Goal: Task Accomplishment & Management: Use online tool/utility

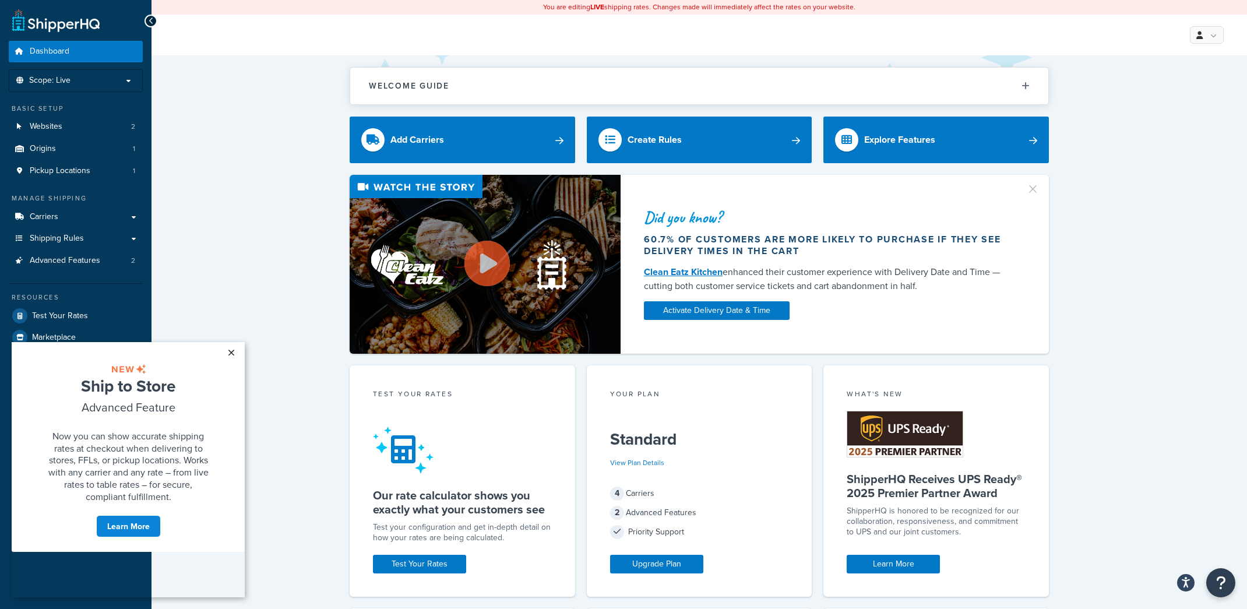
click at [231, 351] on link "×" at bounding box center [231, 352] width 20 height 21
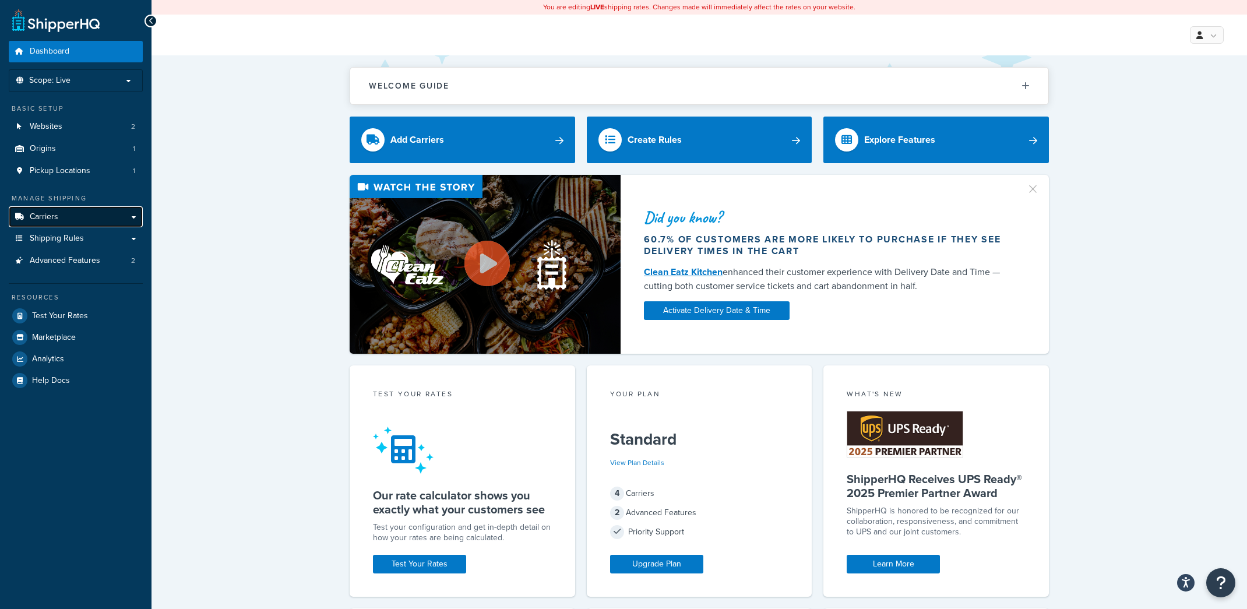
click at [137, 219] on link "Carriers" at bounding box center [76, 217] width 134 height 22
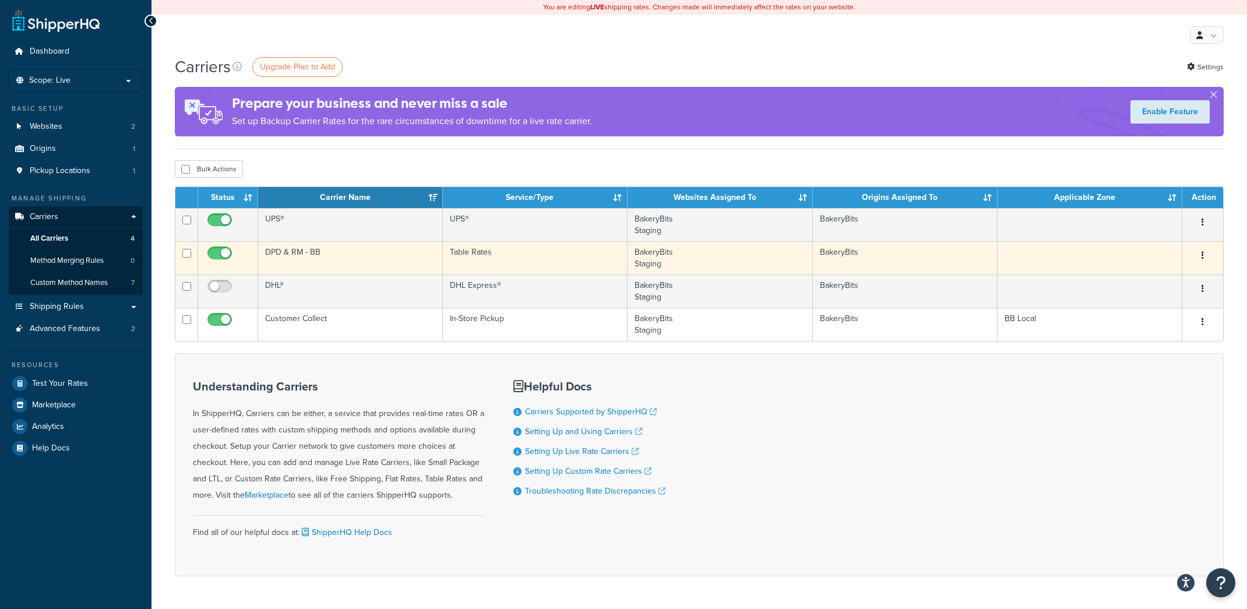
click at [1206, 255] on button "button" at bounding box center [1202, 255] width 16 height 19
click at [1132, 279] on link "Edit" at bounding box center [1155, 279] width 92 height 24
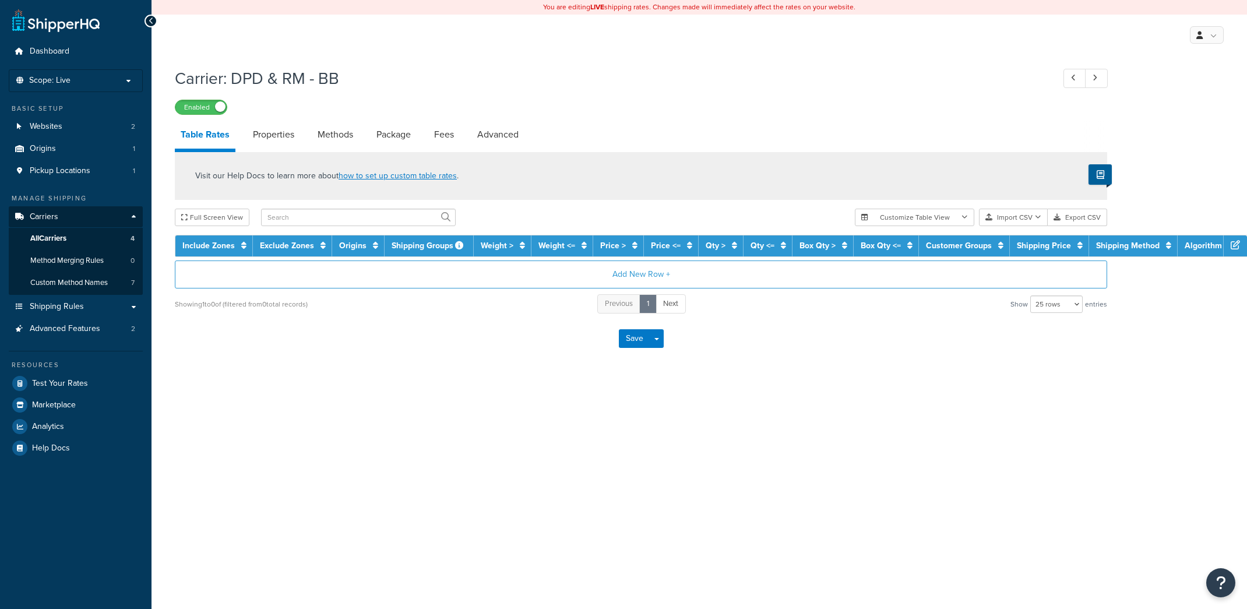
select select "25"
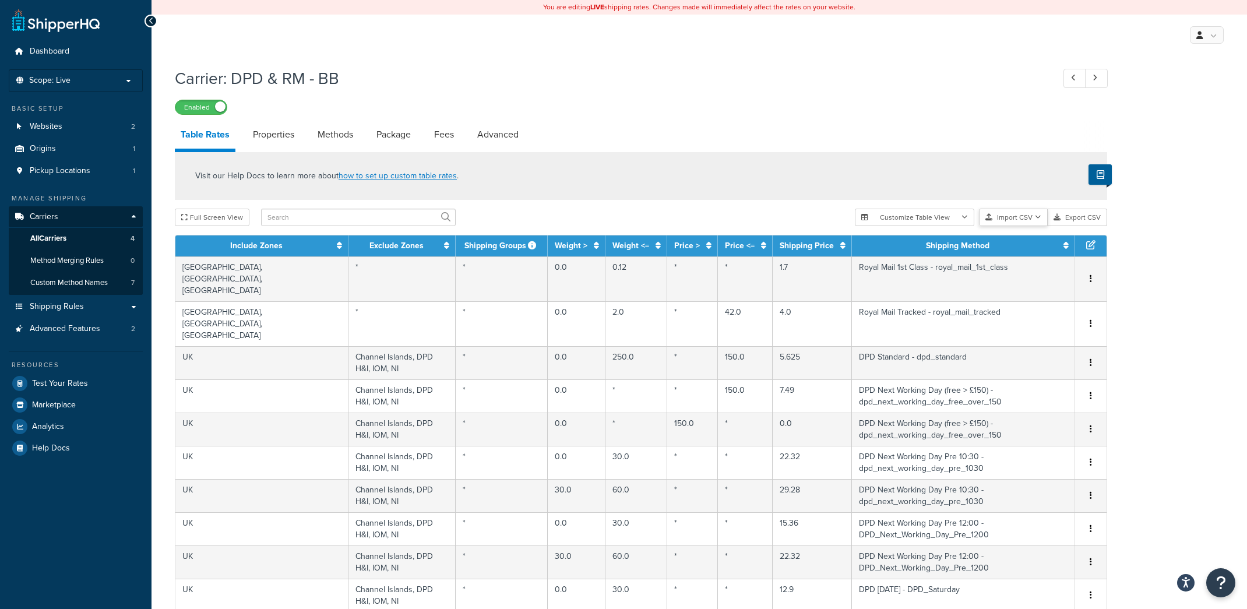
click at [1039, 217] on icon "button" at bounding box center [1038, 217] width 6 height 7
click at [1037, 226] on div "Customize Table View Show all columns Show selected columns Import CSV Import a…" at bounding box center [981, 217] width 252 height 17
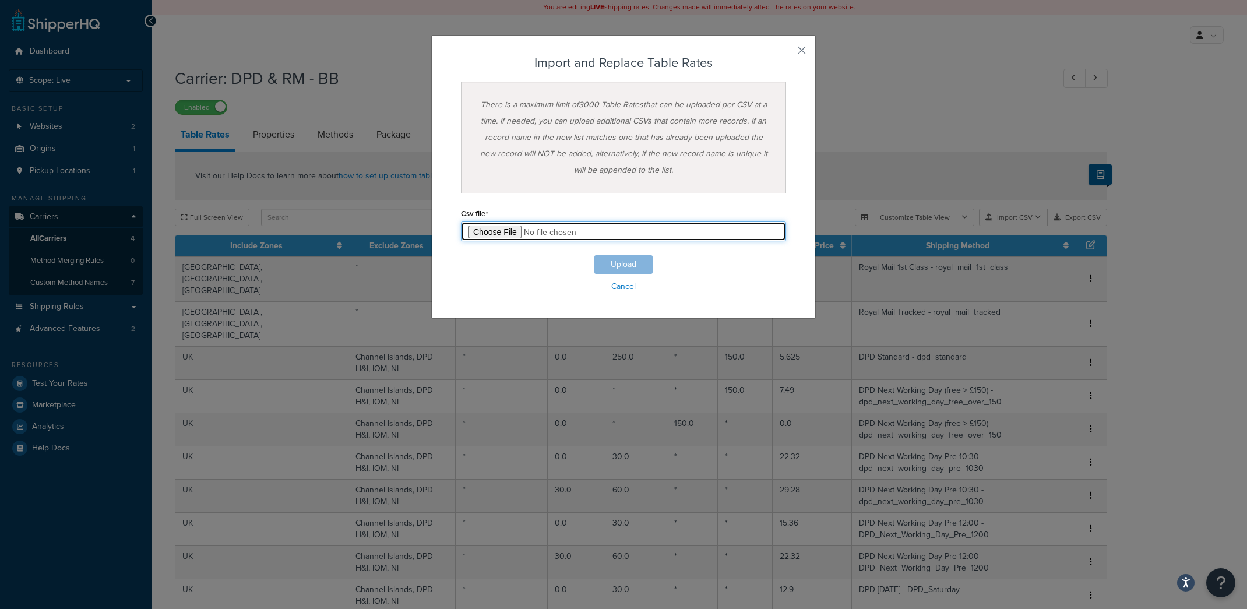
click at [489, 233] on input "file" at bounding box center [623, 231] width 325 height 20
type input "C:\fakepath\[DATE] DPD, RM.csv"
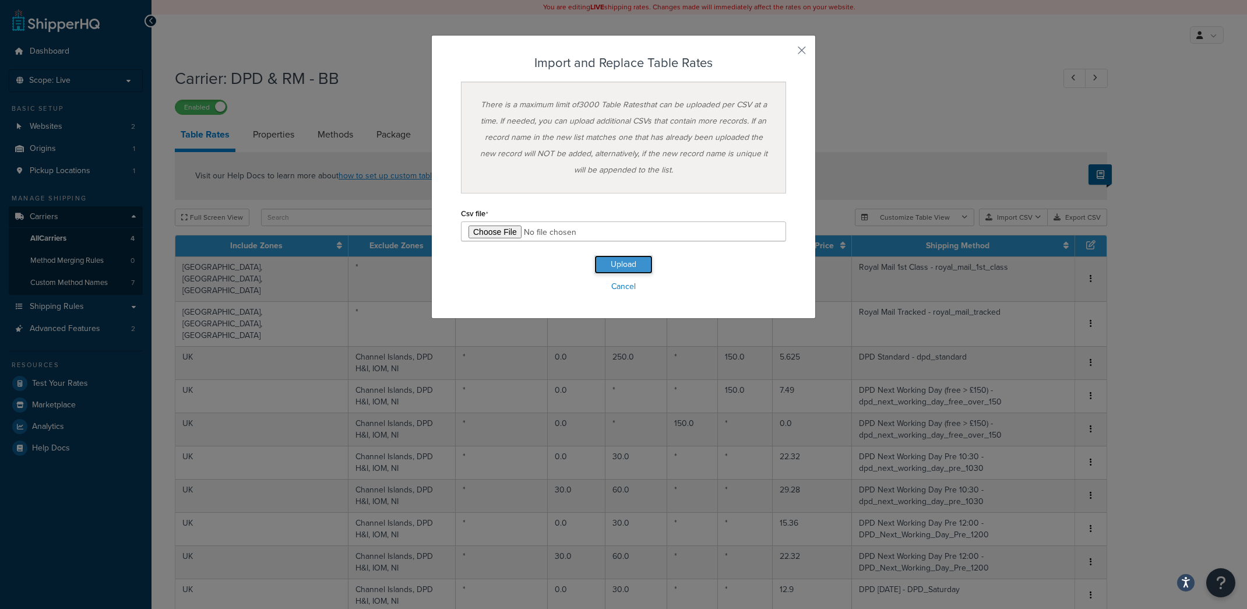
click at [632, 266] on button "Upload" at bounding box center [623, 264] width 58 height 19
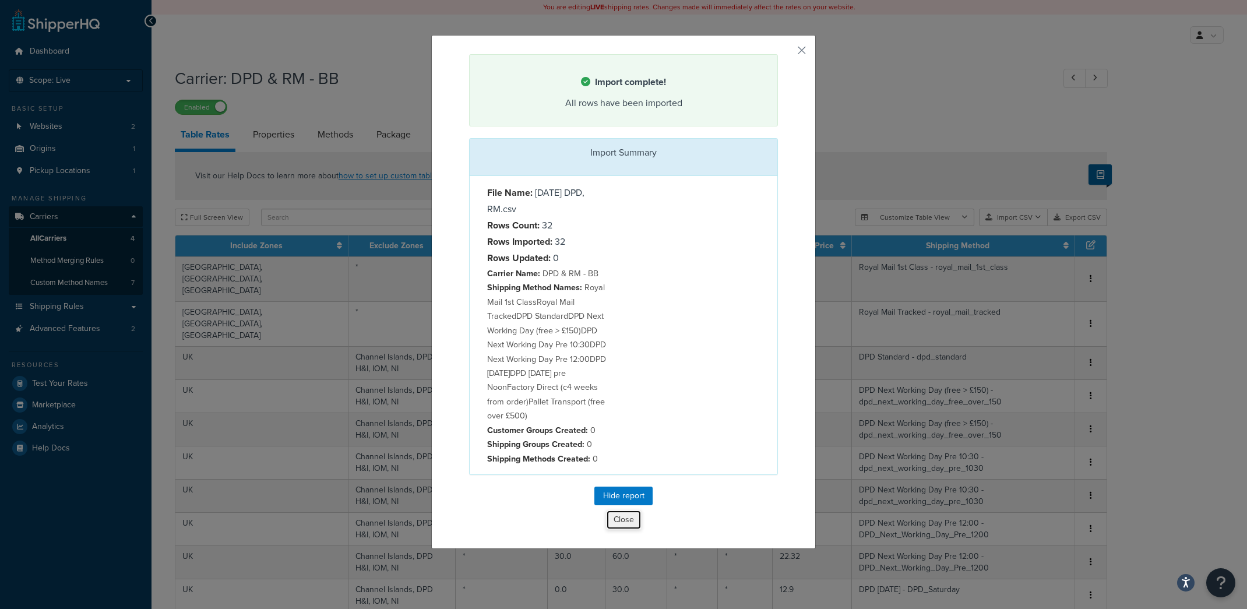
click at [615, 527] on button "Close" at bounding box center [624, 520] width 36 height 20
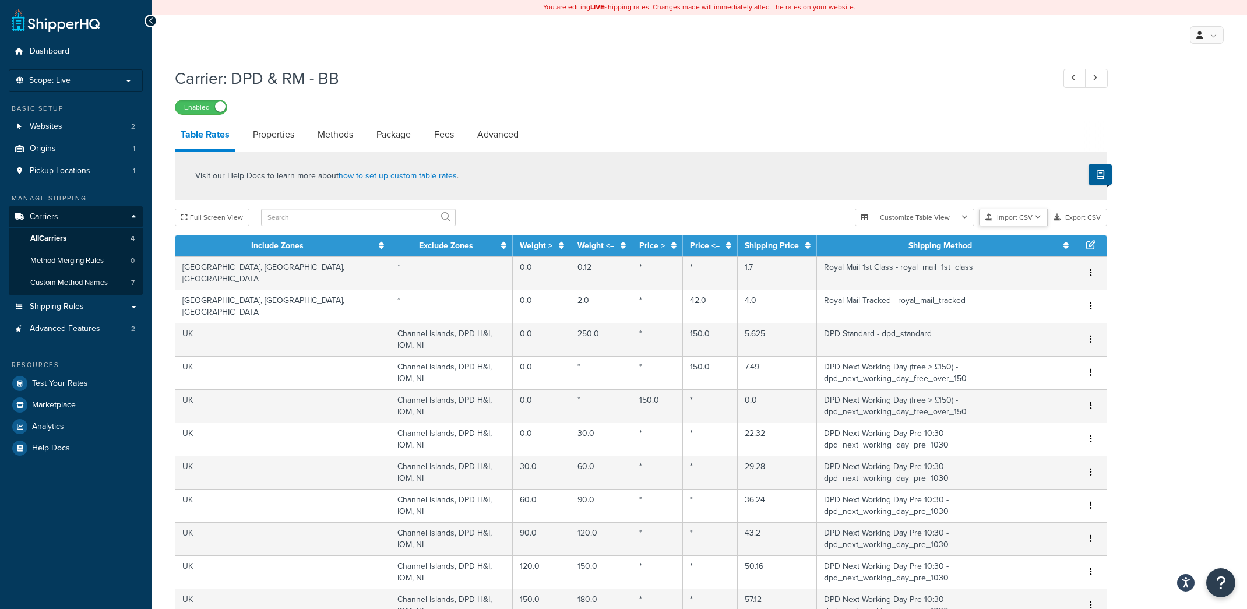
click at [1042, 218] on button "Import CSV" at bounding box center [1013, 217] width 69 height 17
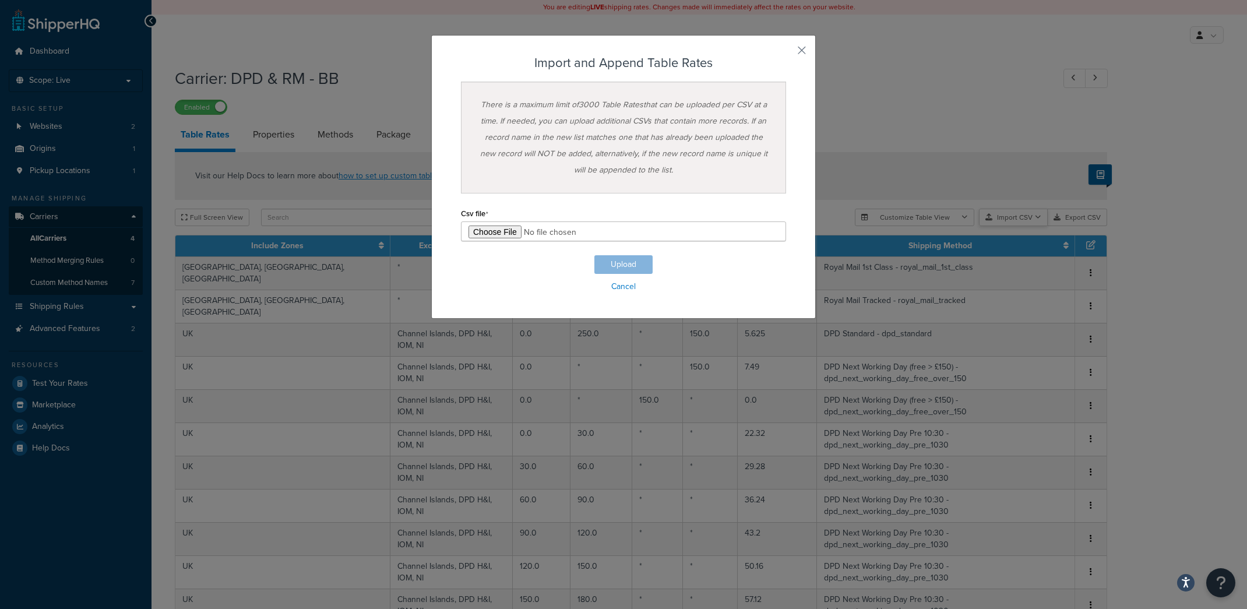
click at [1039, 226] on div "Customize Table View Show all columns Show selected columns Import CSV Import a…" at bounding box center [981, 217] width 252 height 17
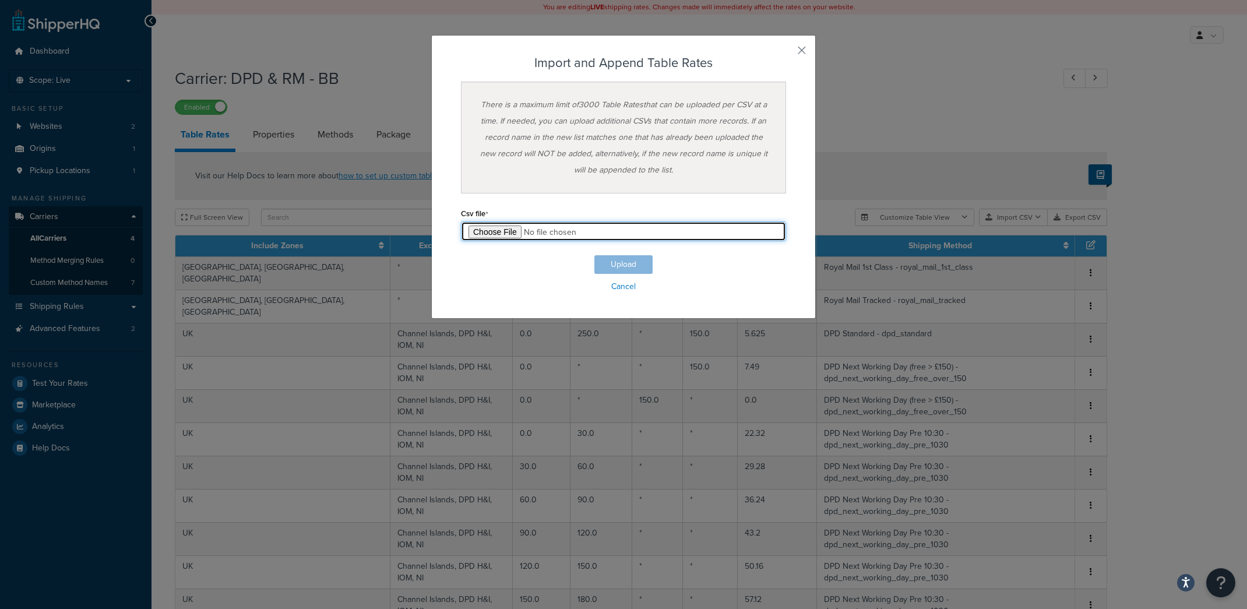
click at [502, 236] on input "file" at bounding box center [623, 231] width 325 height 20
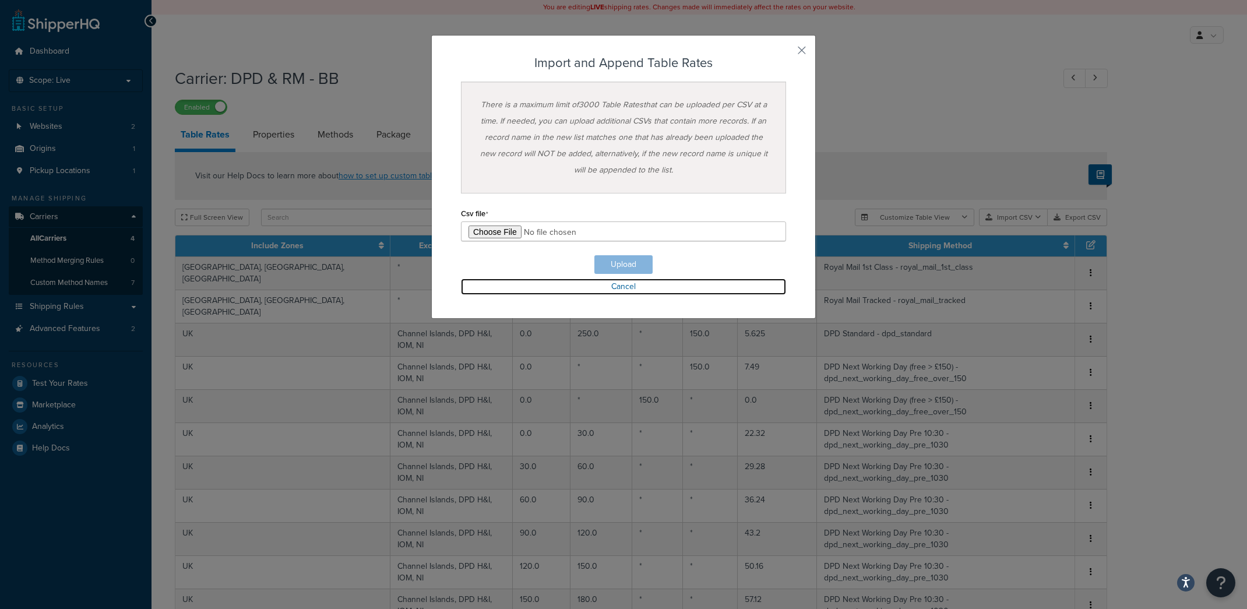
click at [620, 287] on link "Cancel" at bounding box center [623, 287] width 325 height 16
